Goal: Navigation & Orientation: Understand site structure

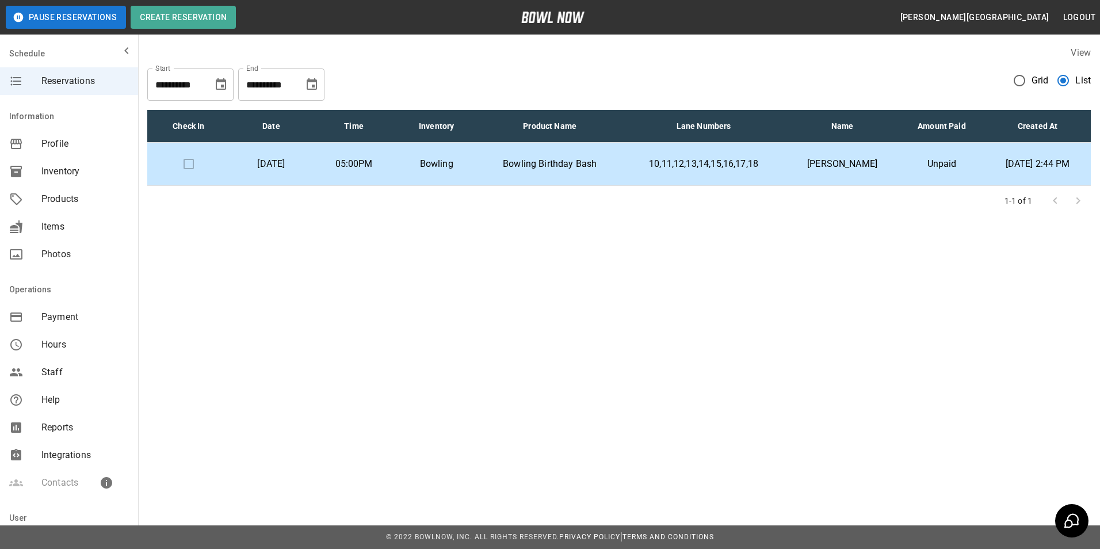
click at [90, 448] on div "Integrations" at bounding box center [69, 455] width 138 height 28
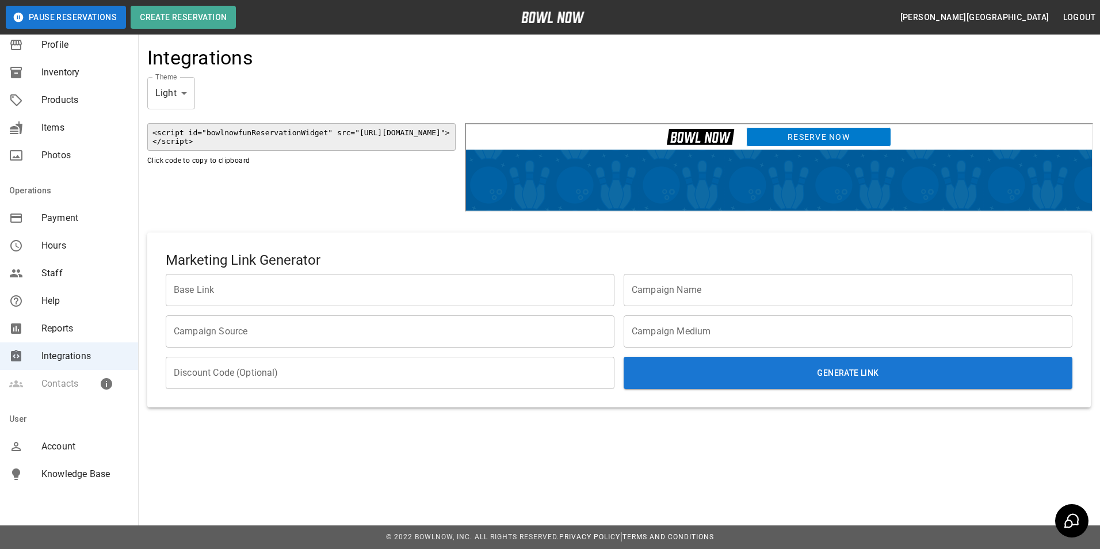
scroll to position [100, 0]
click at [81, 442] on span "Account" at bounding box center [84, 445] width 87 height 14
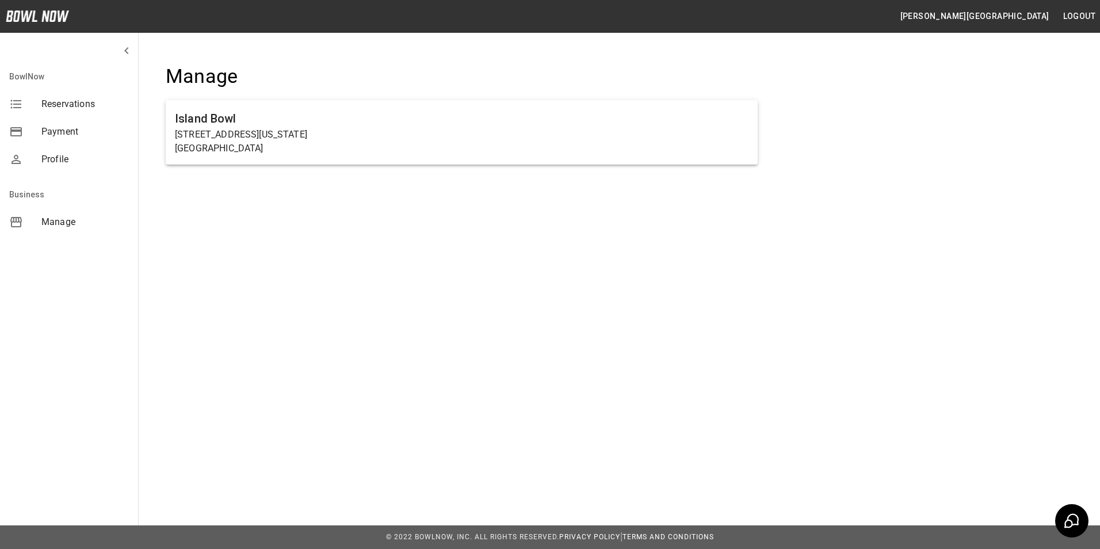
click at [75, 158] on span "Profile" at bounding box center [84, 159] width 87 height 14
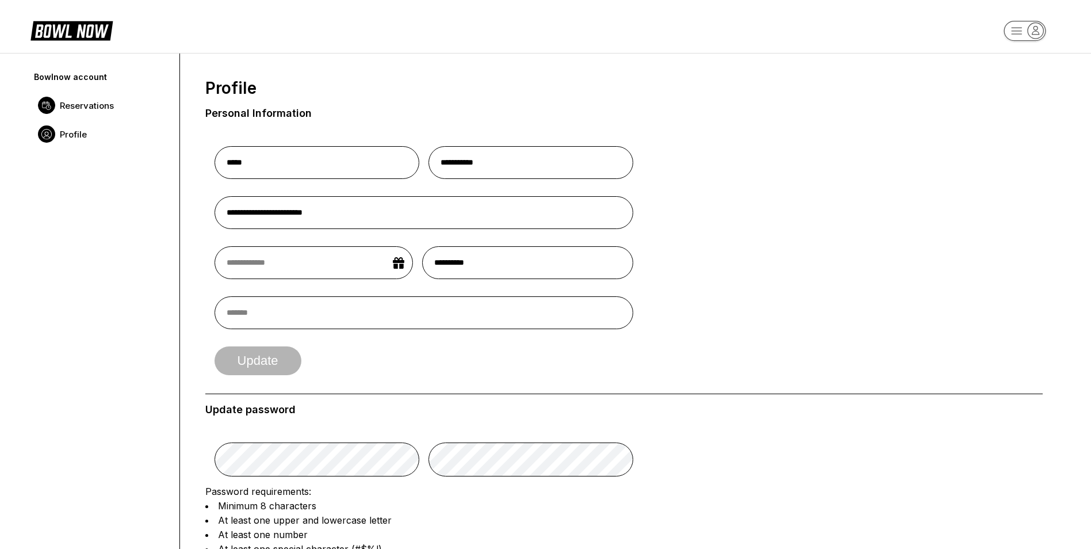
click at [53, 114] on link "Reservations" at bounding box center [101, 105] width 138 height 29
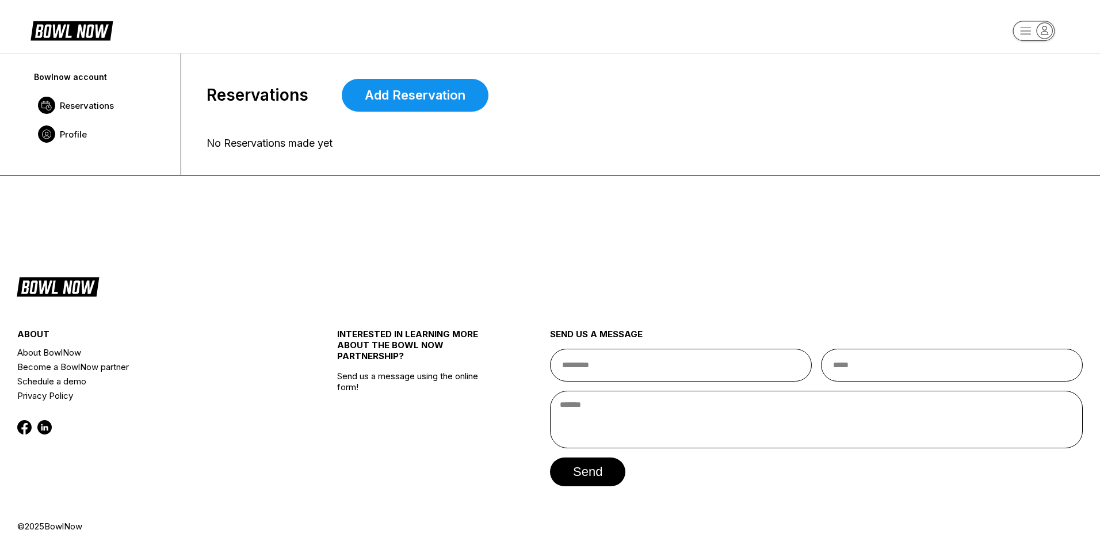
click at [78, 130] on span "Profile" at bounding box center [73, 134] width 27 height 11
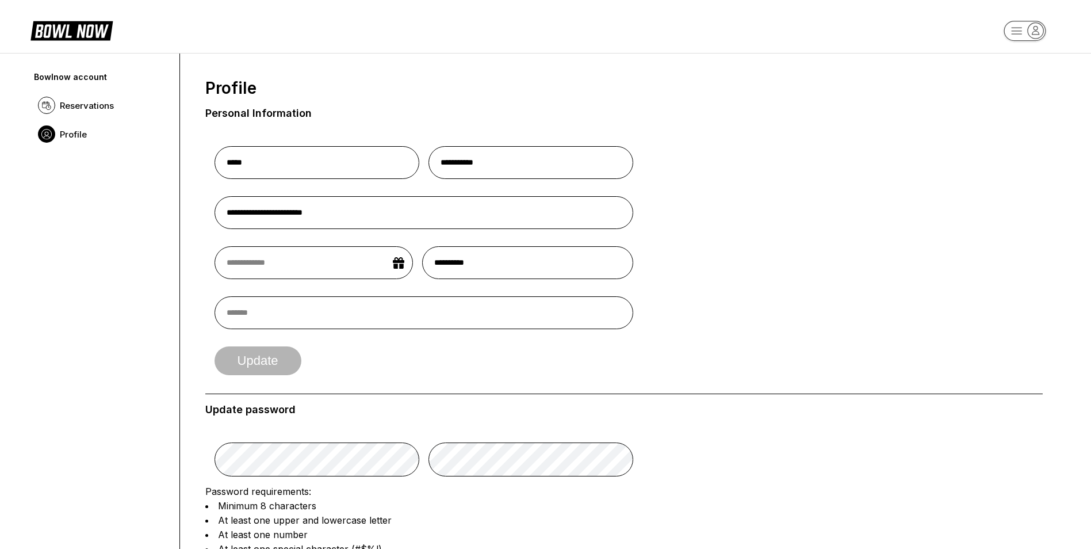
click at [78, 35] on icon at bounding box center [80, 31] width 29 height 13
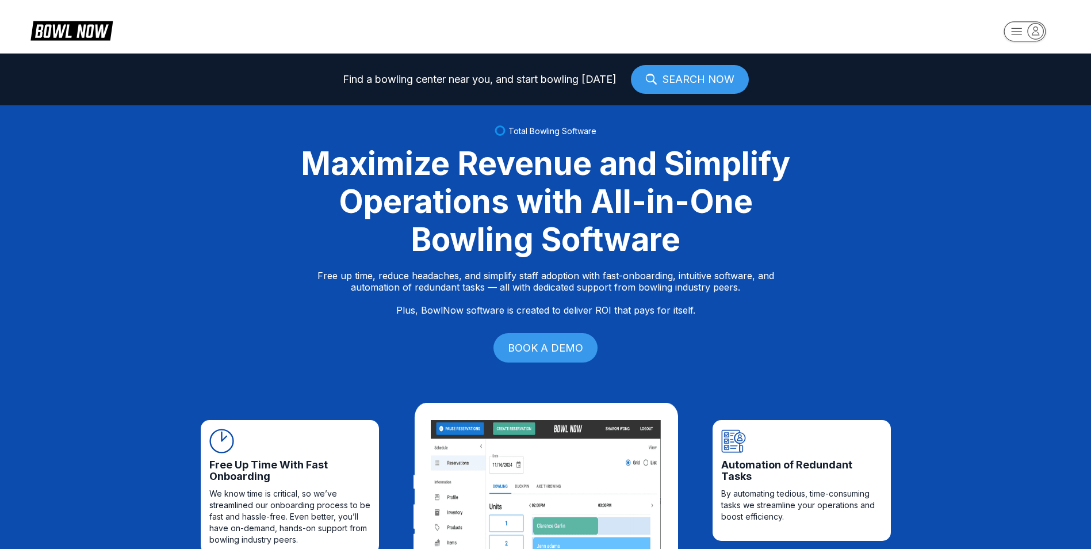
click at [1029, 35] on rect "button" at bounding box center [1025, 31] width 42 height 20
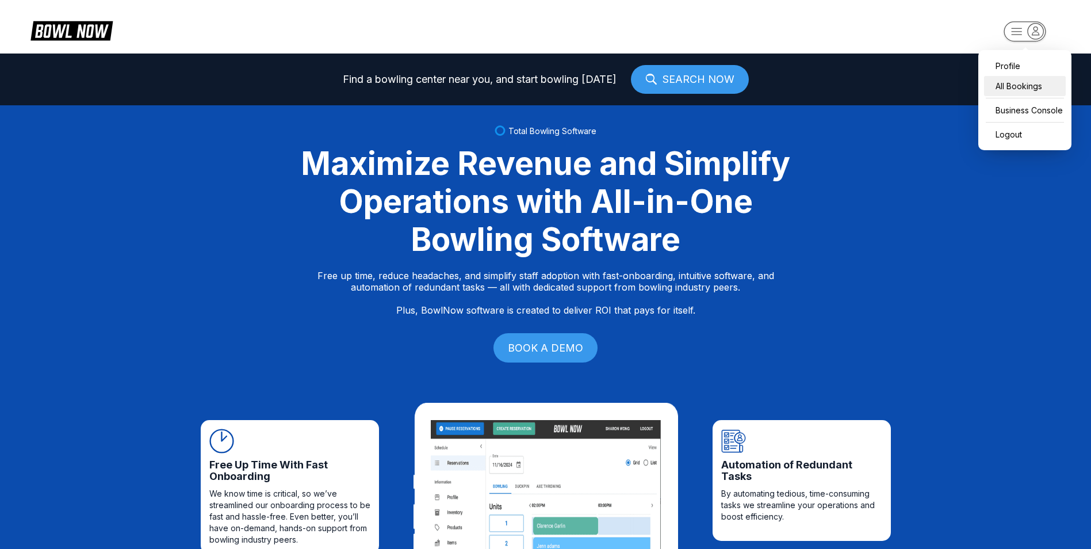
click at [1007, 91] on div "All Bookings" at bounding box center [1025, 86] width 82 height 20
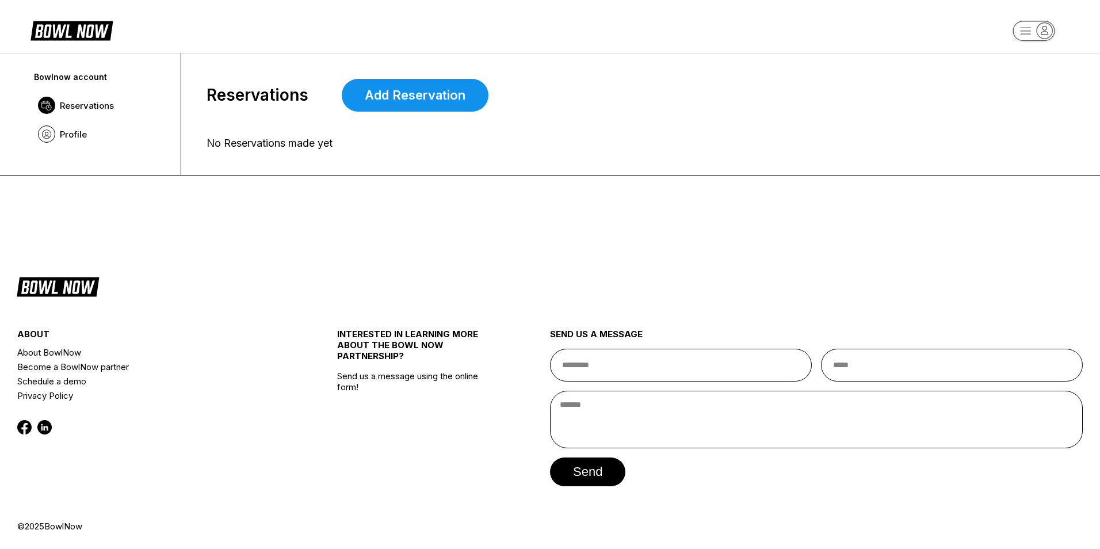
click at [1052, 31] on icon "button" at bounding box center [1045, 31] width 16 height 16
click at [1025, 109] on div "Business Console" at bounding box center [1034, 110] width 82 height 20
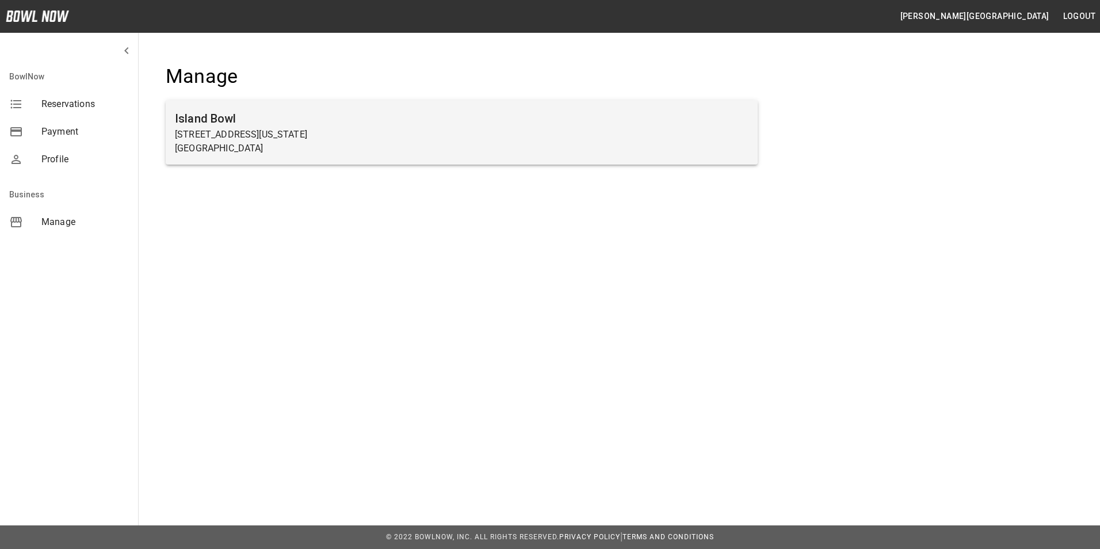
click at [186, 160] on div "[GEOGRAPHIC_DATA] [STREET_ADDRESS][US_STATE]" at bounding box center [462, 132] width 592 height 64
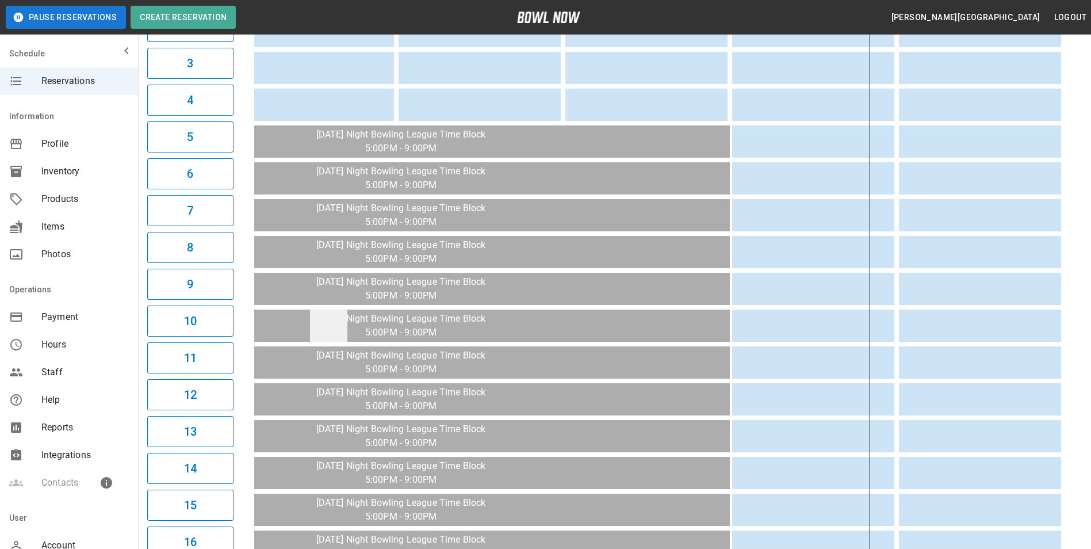
scroll to position [230, 0]
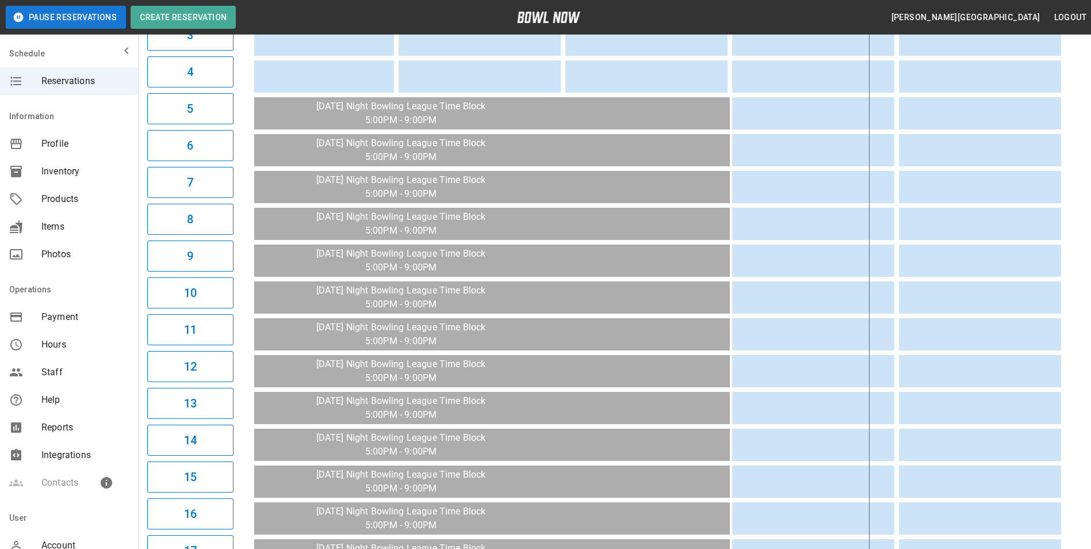
click at [68, 457] on span "Integrations" at bounding box center [84, 455] width 87 height 14
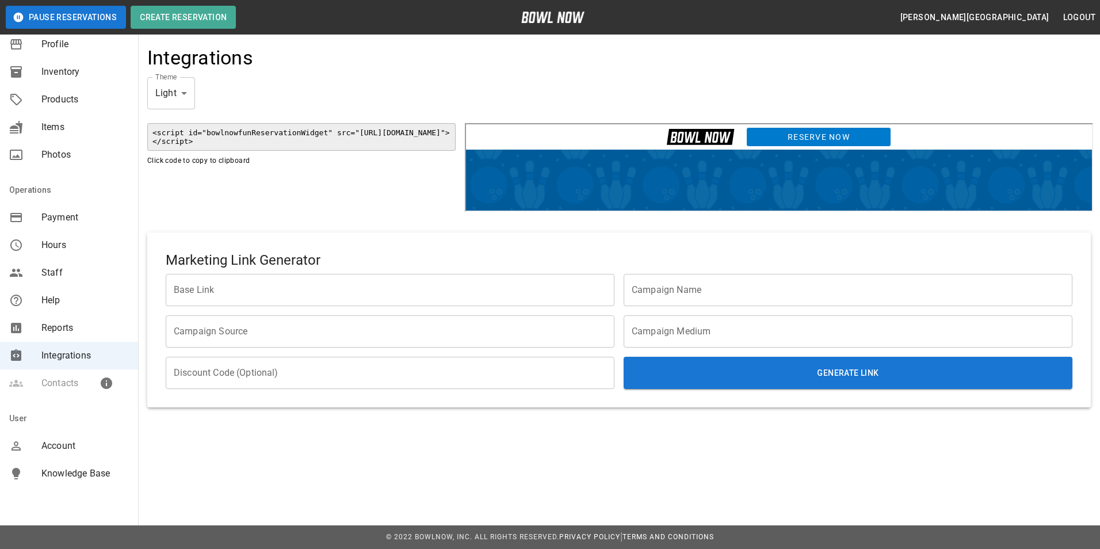
scroll to position [100, 0]
click at [58, 305] on span "Help" at bounding box center [84, 300] width 87 height 14
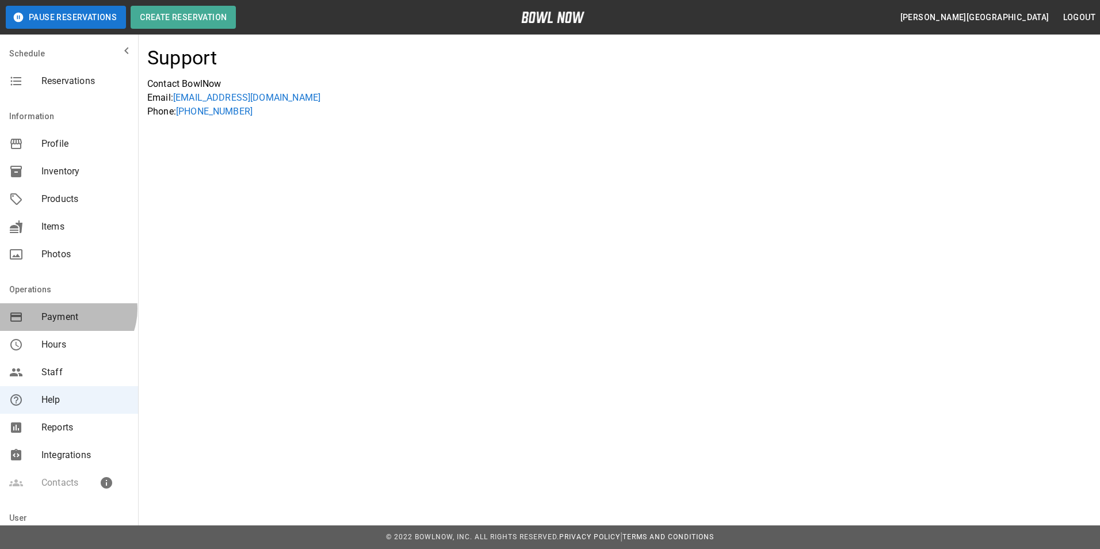
click at [67, 309] on div "Payment" at bounding box center [69, 317] width 138 height 28
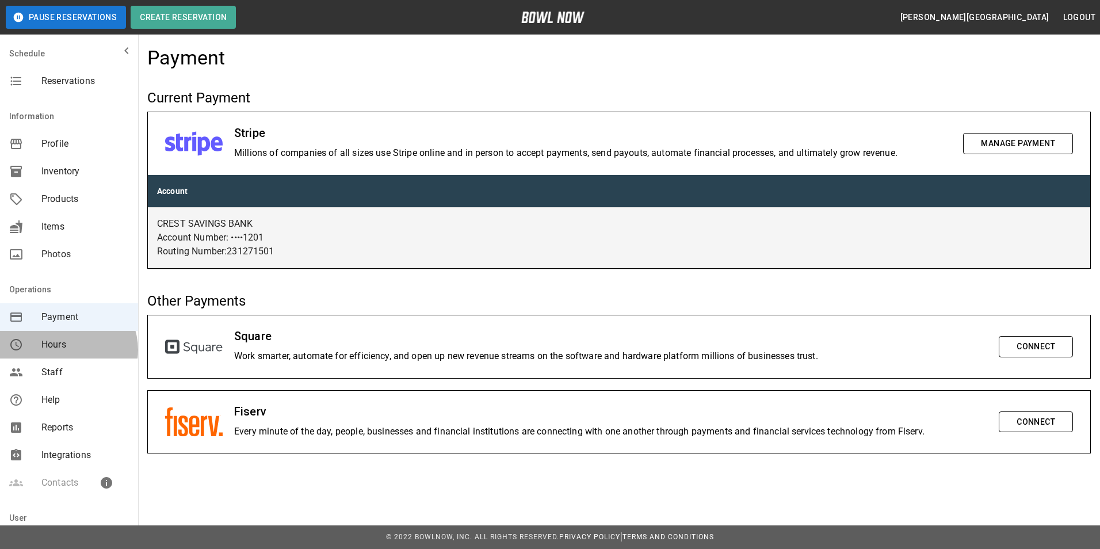
click at [67, 350] on span "Hours" at bounding box center [84, 345] width 87 height 14
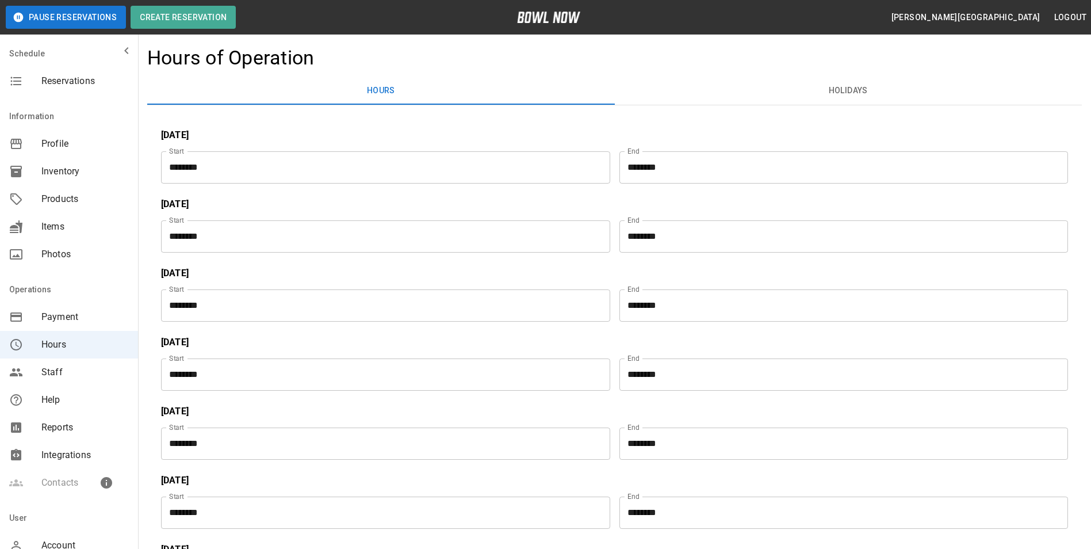
click at [82, 379] on span "Staff" at bounding box center [84, 372] width 87 height 14
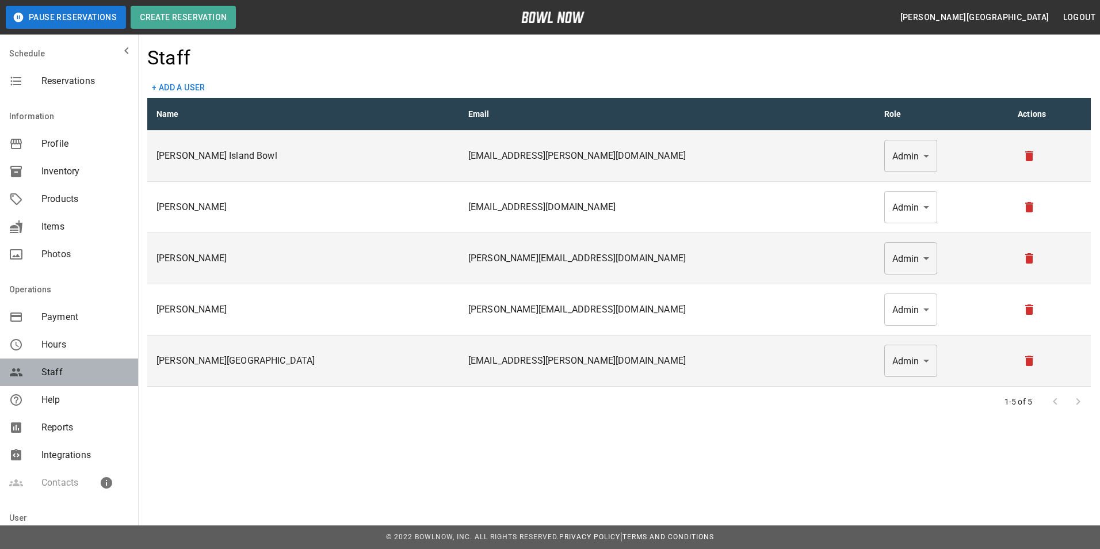
click at [83, 365] on div "Staff" at bounding box center [69, 372] width 138 height 28
click at [78, 395] on span "Help" at bounding box center [84, 400] width 87 height 14
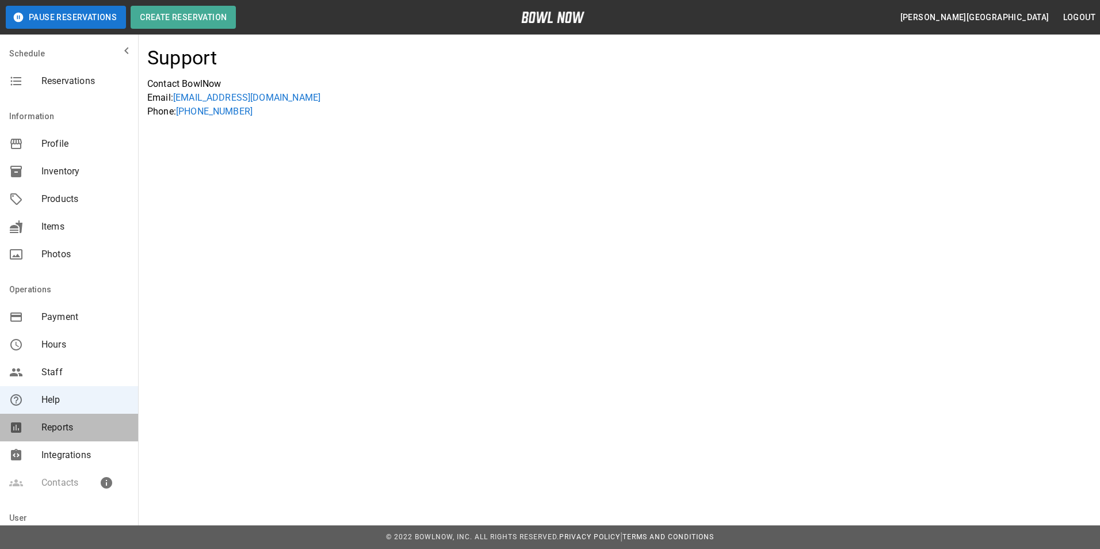
click at [75, 425] on span "Reports" at bounding box center [84, 428] width 87 height 14
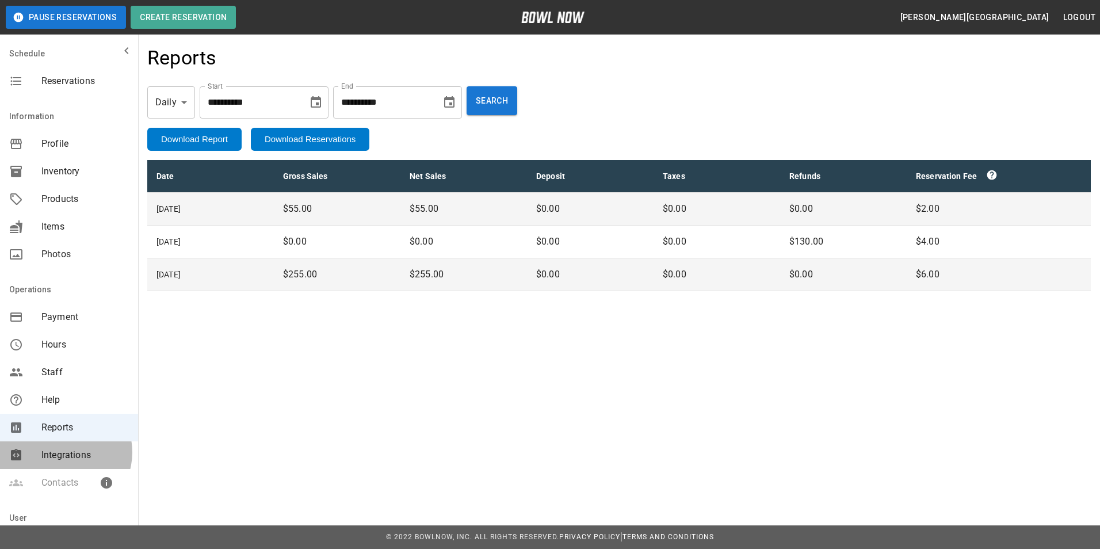
click at [63, 452] on span "Integrations" at bounding box center [84, 455] width 87 height 14
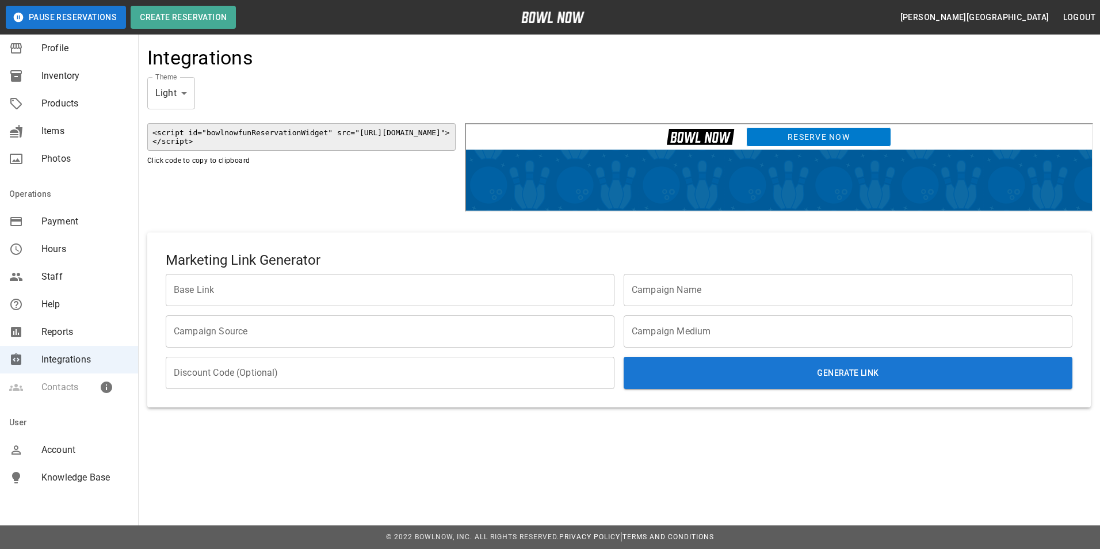
scroll to position [100, 0]
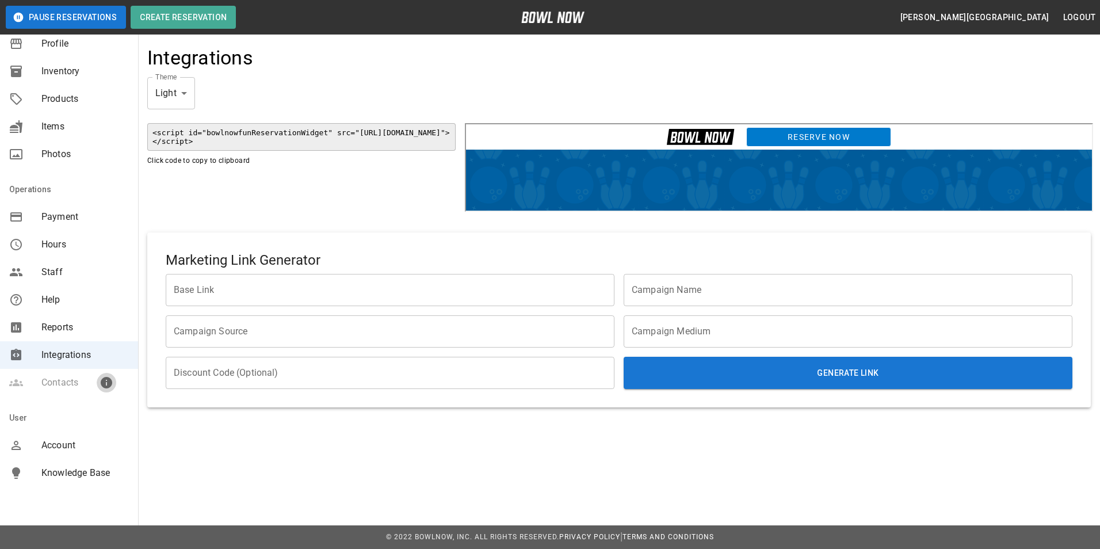
click at [105, 381] on icon "mailbox folders" at bounding box center [107, 383] width 12 height 12
click at [101, 383] on div at bounding box center [550, 274] width 1100 height 549
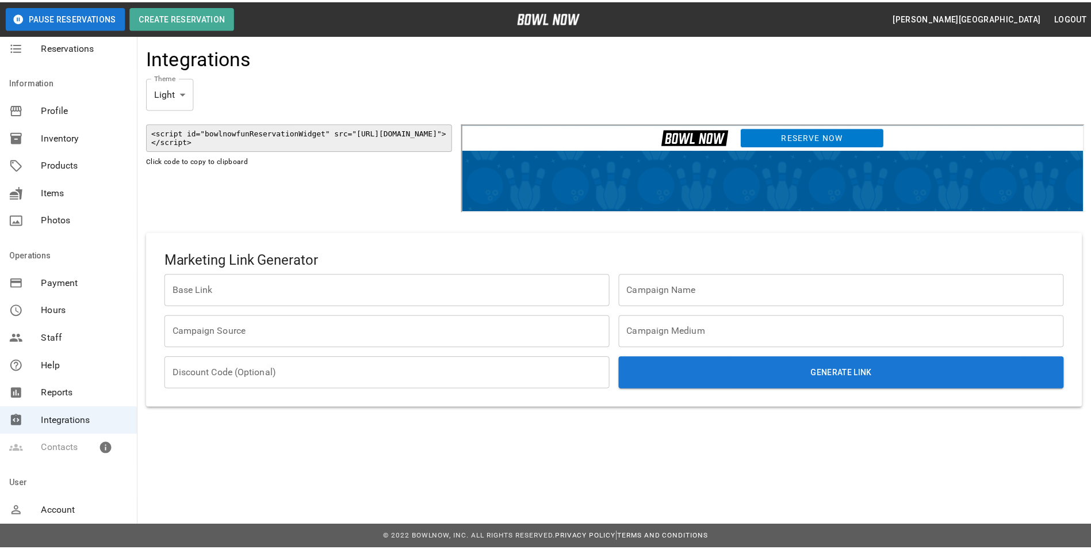
scroll to position [0, 0]
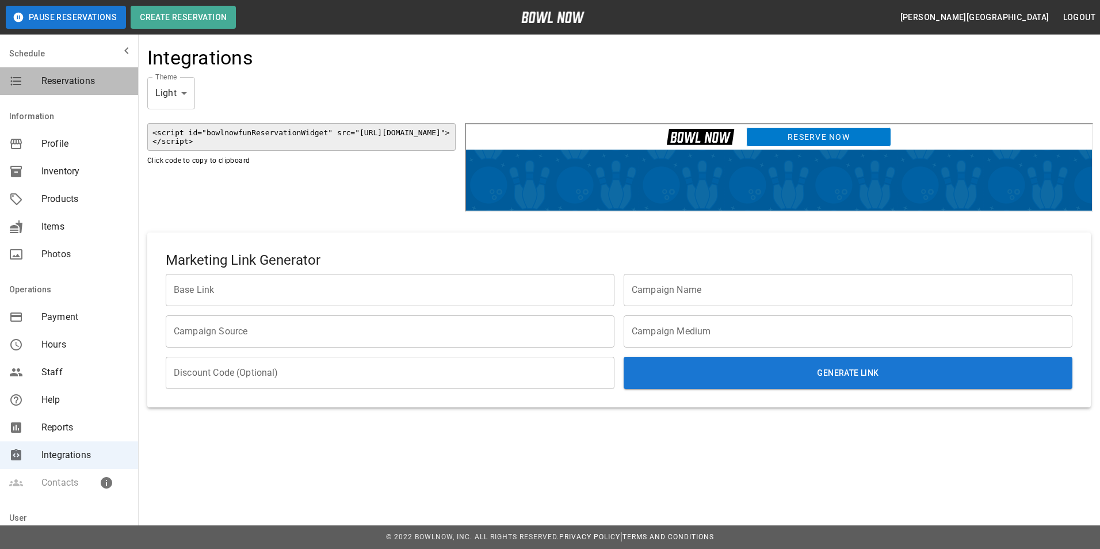
click at [90, 88] on div "Reservations" at bounding box center [69, 81] width 138 height 28
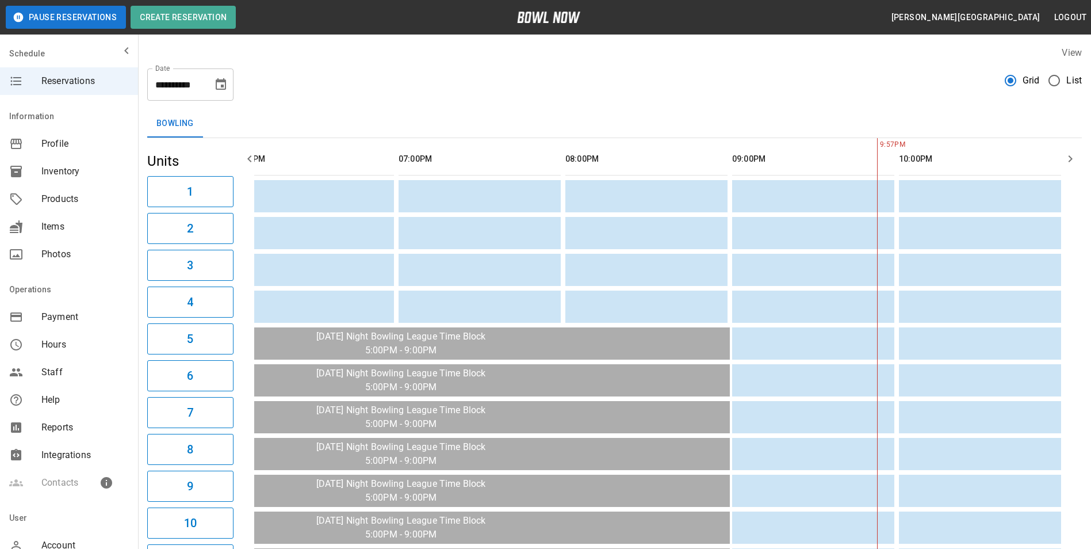
click at [1067, 51] on label "View" at bounding box center [1072, 52] width 20 height 11
click at [67, 143] on span "Profile" at bounding box center [84, 144] width 87 height 14
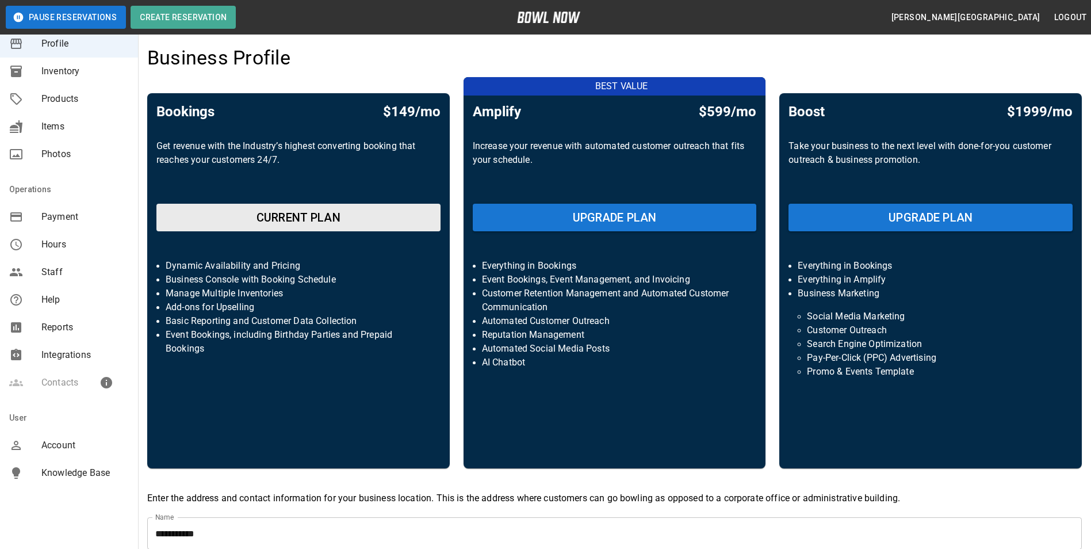
click at [63, 95] on span "Products" at bounding box center [84, 99] width 87 height 14
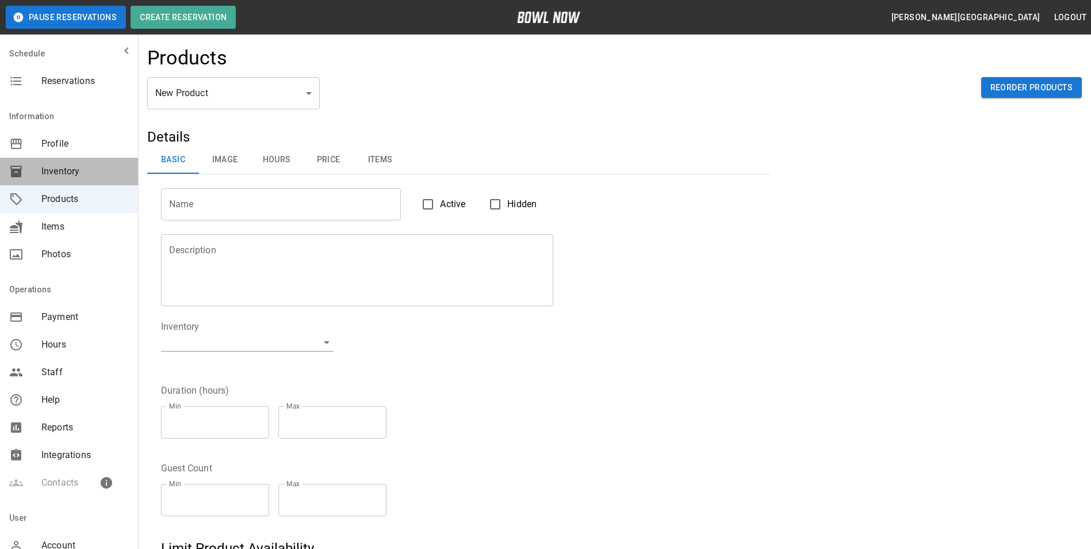
click at [71, 175] on span "Inventory" at bounding box center [84, 172] width 87 height 14
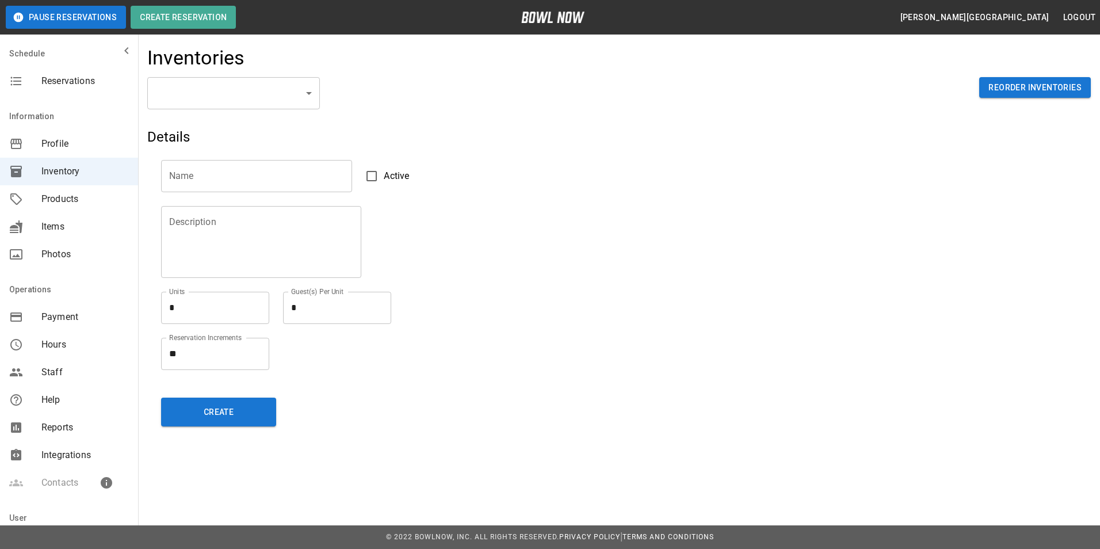
click at [75, 83] on span "Reservations" at bounding box center [84, 81] width 87 height 14
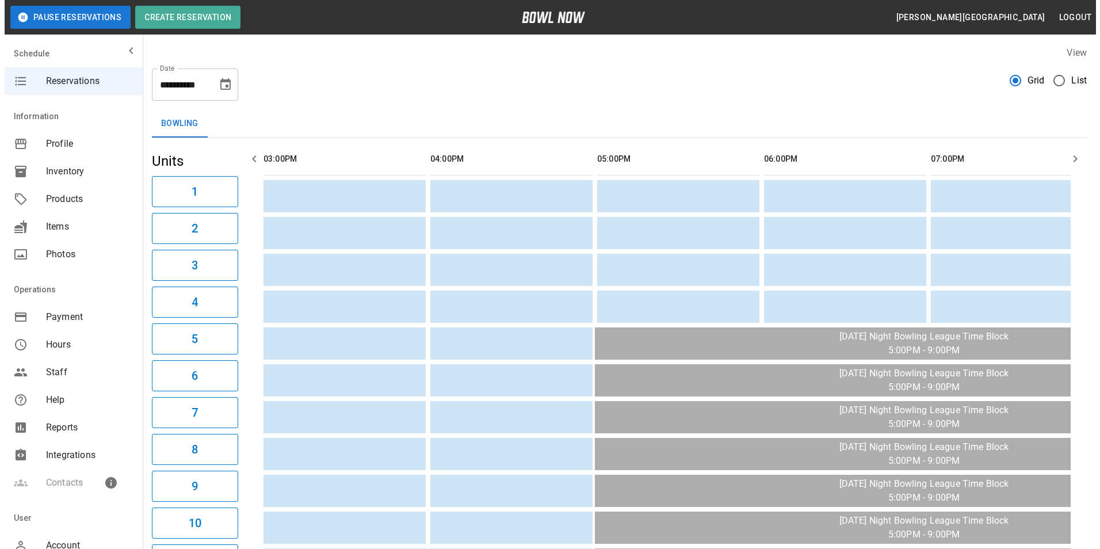
scroll to position [0, 537]
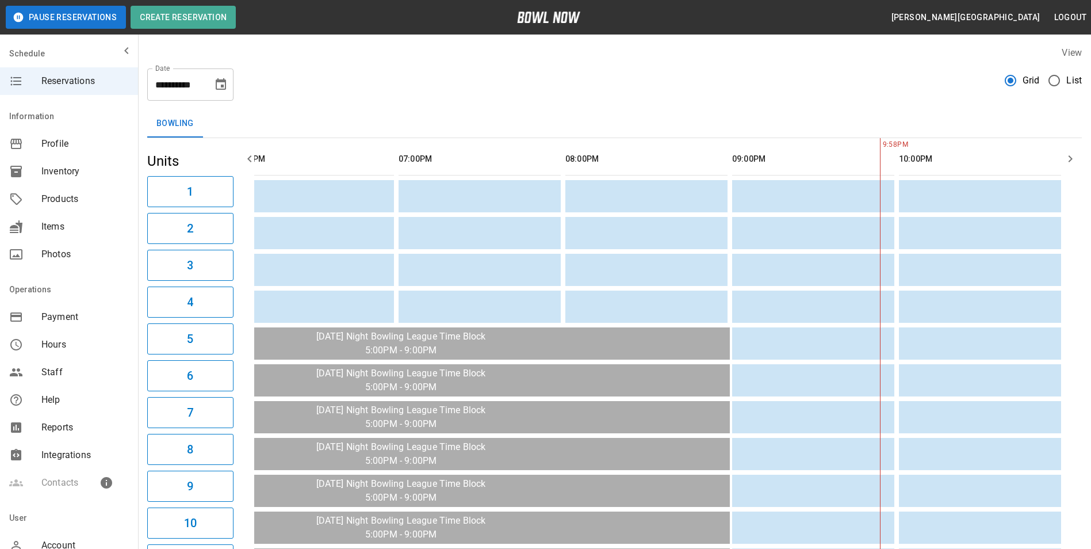
click at [59, 464] on div "Integrations" at bounding box center [69, 455] width 138 height 28
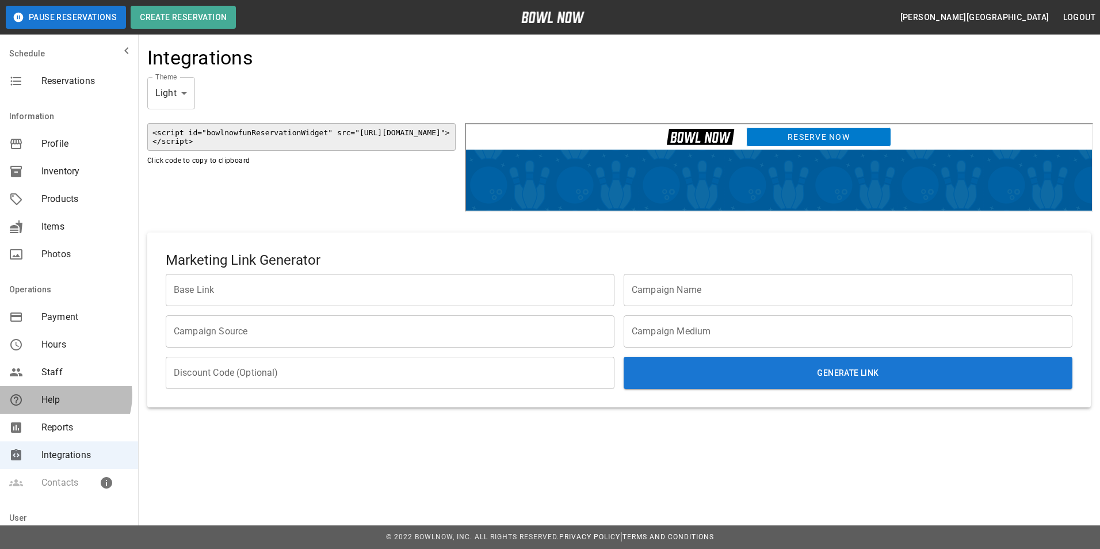
click at [59, 395] on span "Help" at bounding box center [84, 400] width 87 height 14
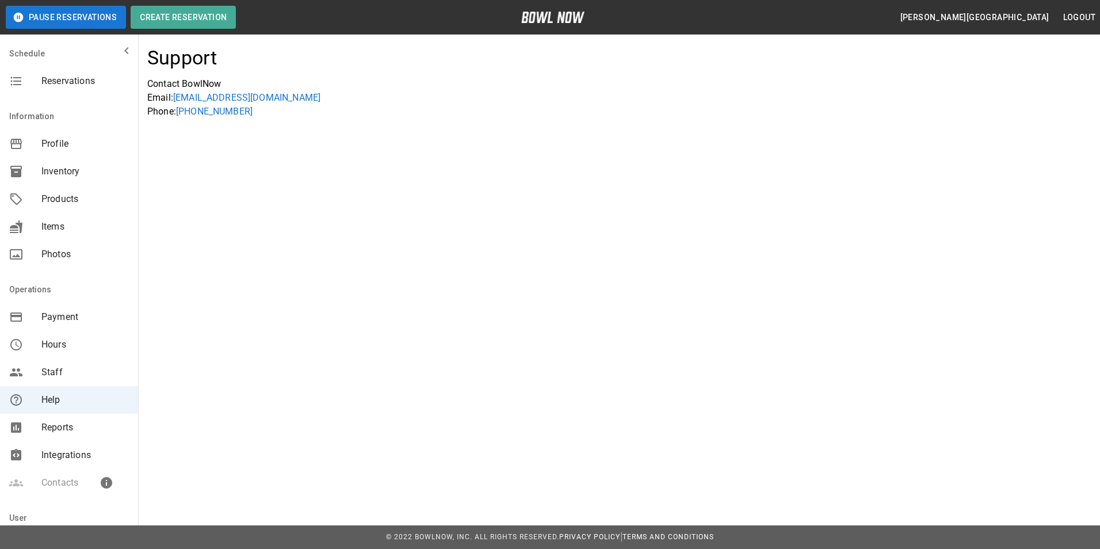
click at [71, 374] on span "Staff" at bounding box center [84, 372] width 87 height 14
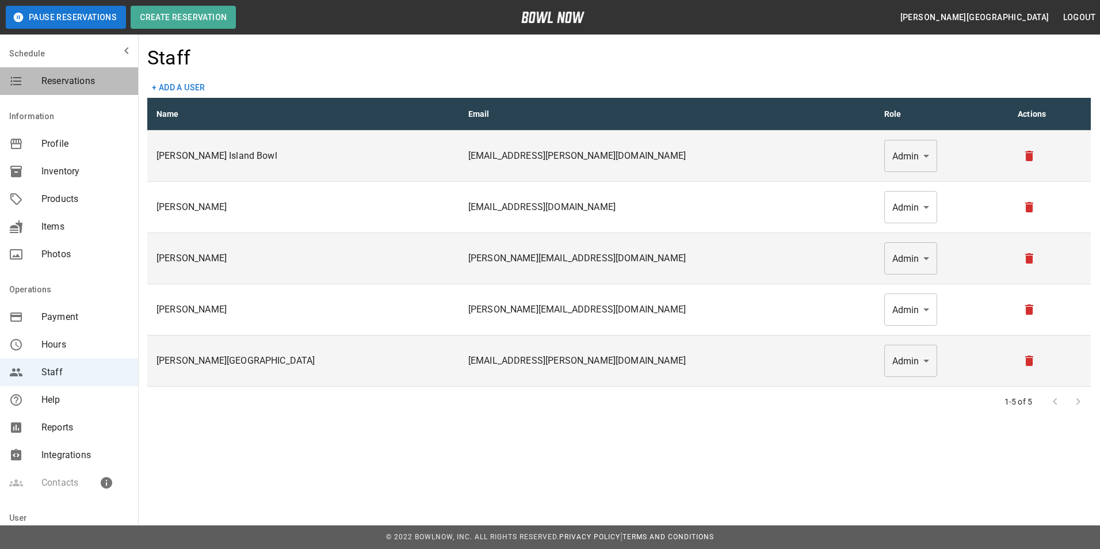
click at [93, 88] on div "Reservations" at bounding box center [69, 81] width 138 height 28
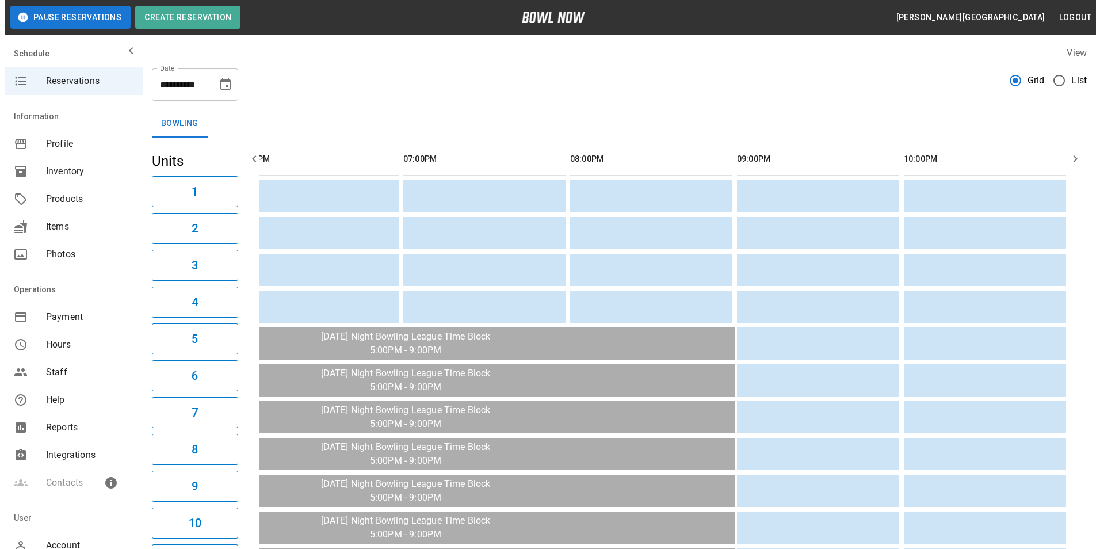
scroll to position [0, 537]
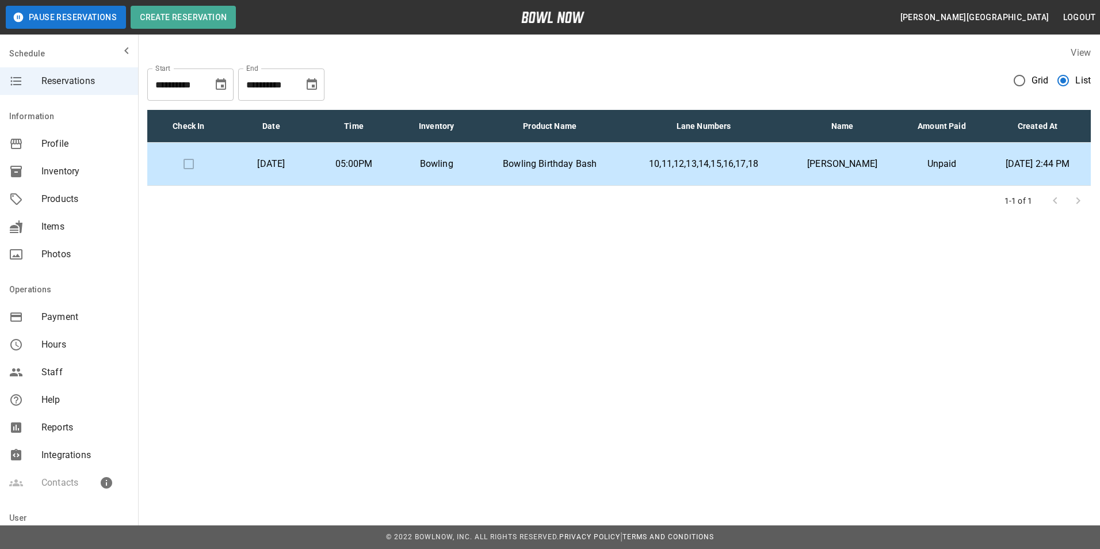
click at [384, 380] on div "**********" at bounding box center [550, 274] width 1100 height 549
